Goal: Go to known website: Access a specific website the user already knows

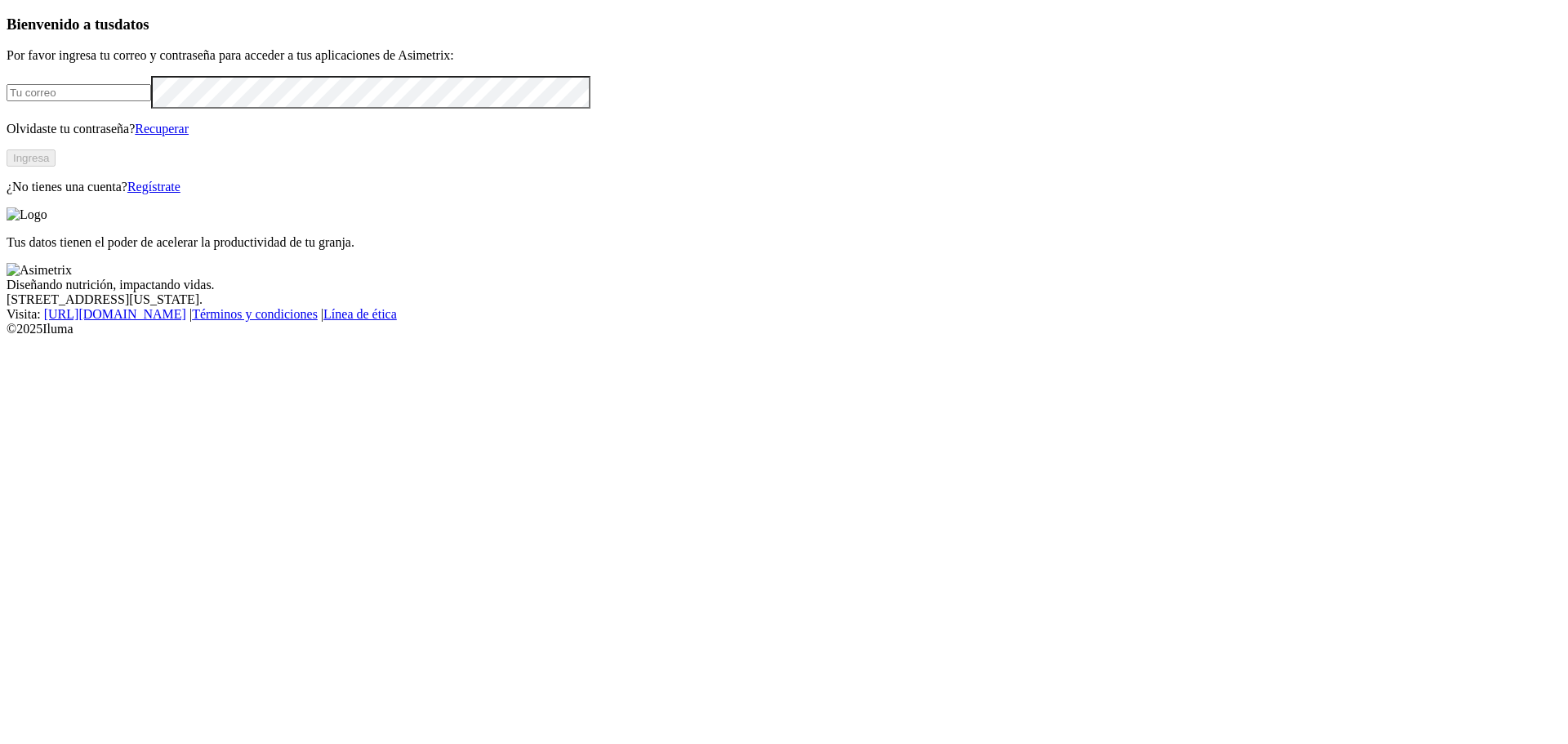
type input "scascante@carniceriasmaroto.com"
click at [55, 167] on button "Ingresa" at bounding box center [31, 158] width 49 height 17
